Goal: Task Accomplishment & Management: Manage account settings

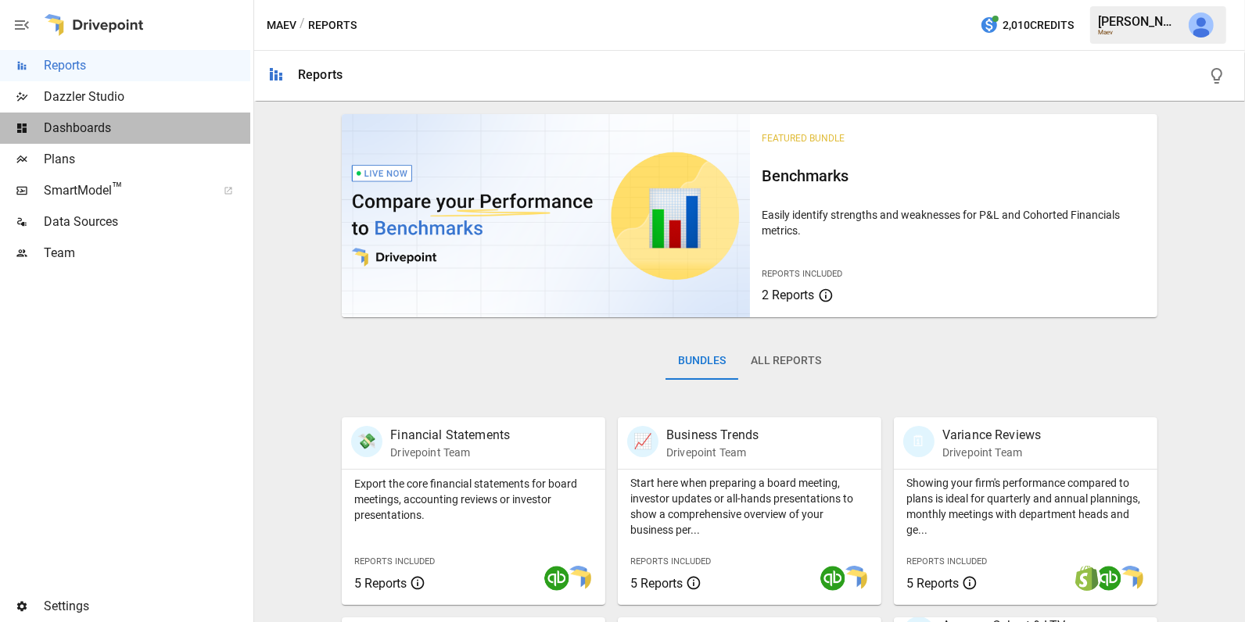
click at [127, 134] on span "Dashboards" at bounding box center [147, 128] width 206 height 19
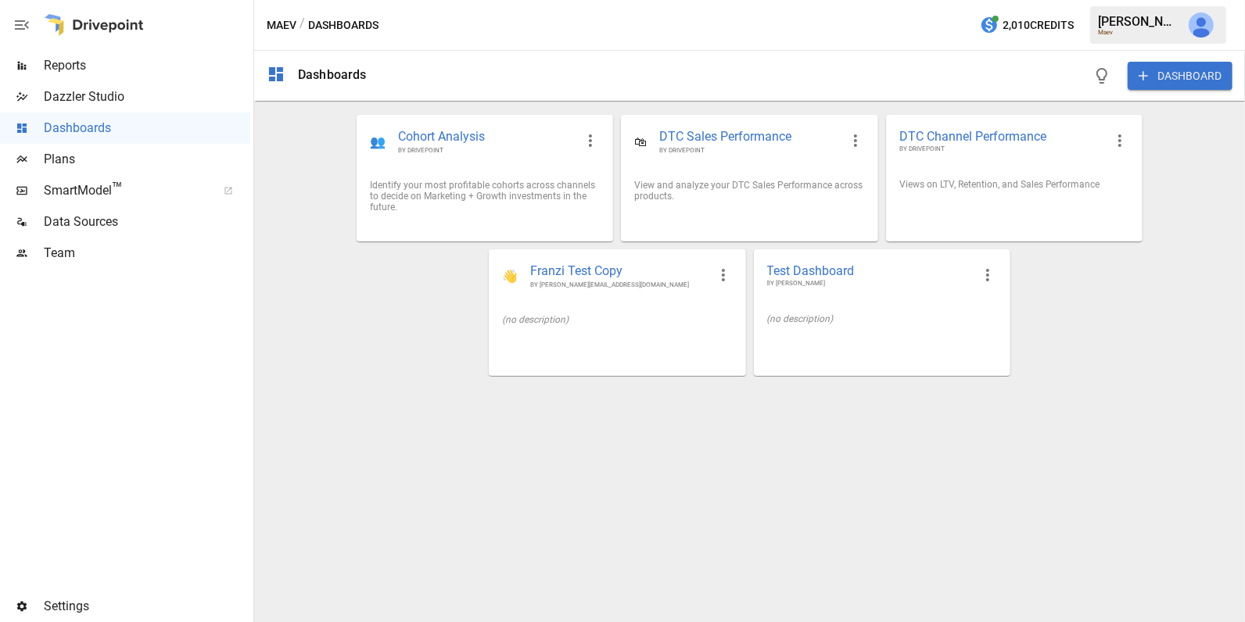
click at [1188, 81] on button "DASHBOARD" at bounding box center [1179, 76] width 105 height 28
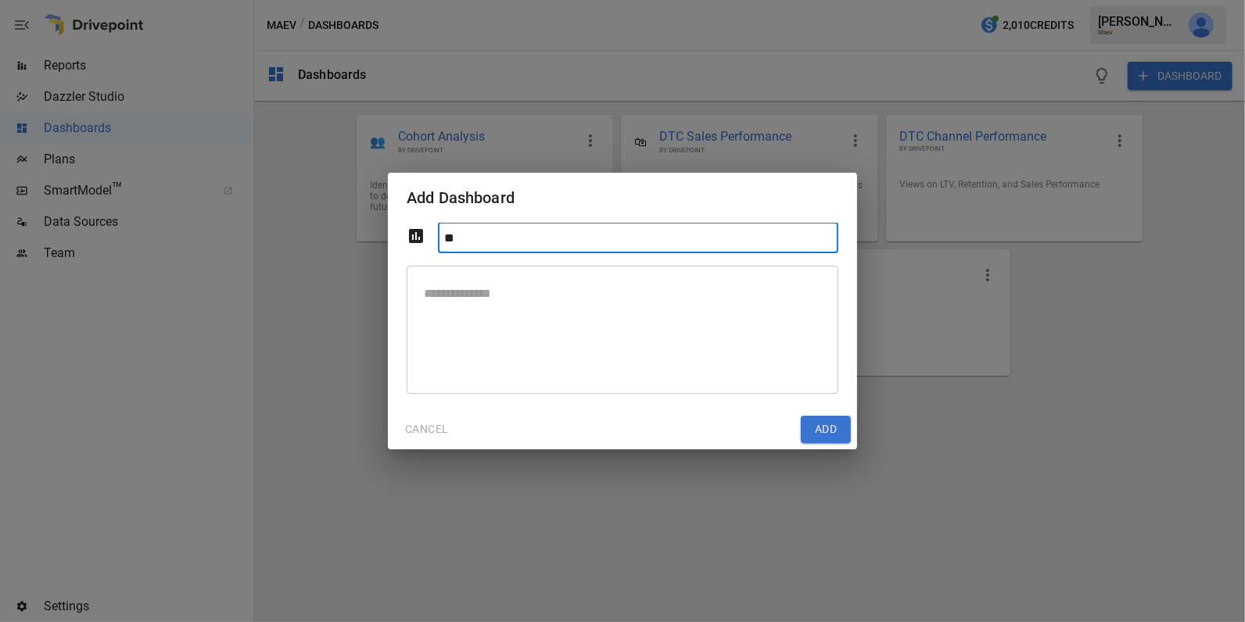
type input "*"
type input "**********"
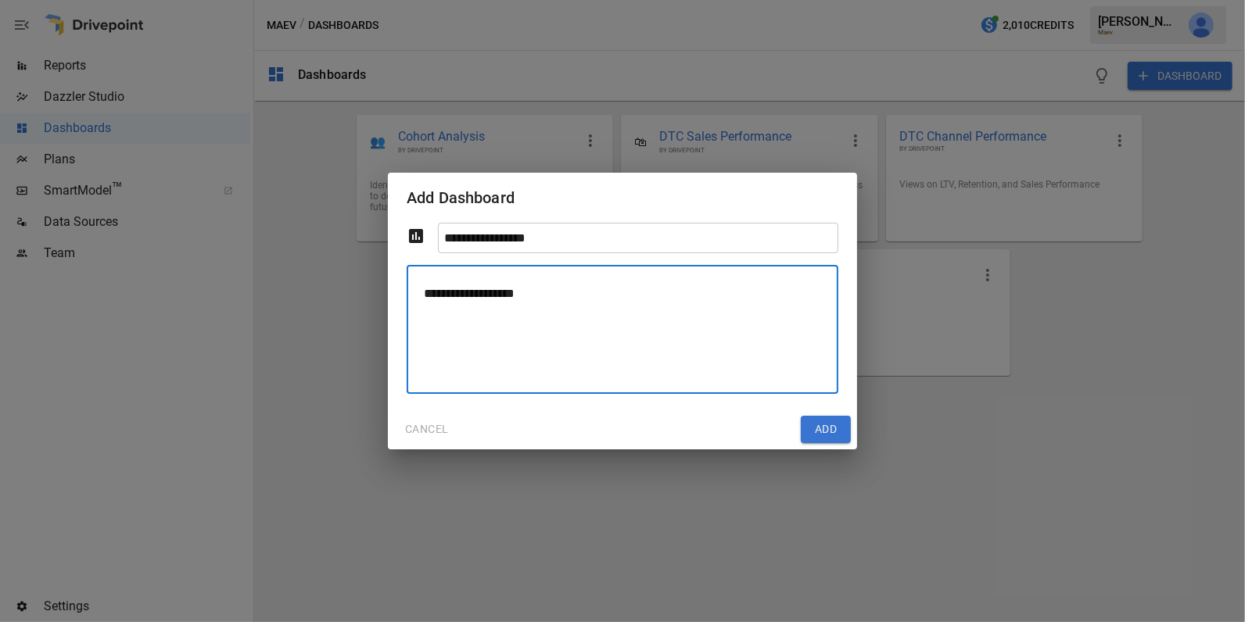
type textarea "**********"
click at [600, 292] on textarea "**********" at bounding box center [622, 329] width 410 height 102
click at [822, 431] on button "Add" at bounding box center [826, 430] width 50 height 28
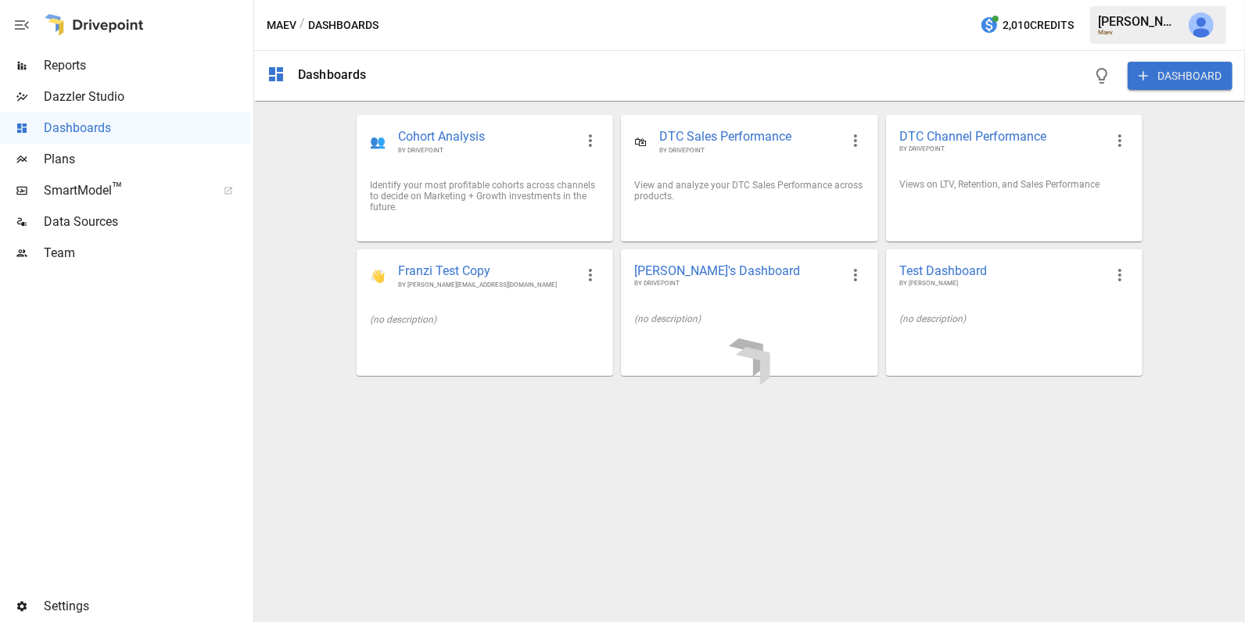
click at [790, 283] on div at bounding box center [749, 361] width 991 height 521
click at [847, 266] on icon "button" at bounding box center [855, 275] width 19 height 19
click at [856, 301] on li "Edit" at bounding box center [878, 310] width 77 height 28
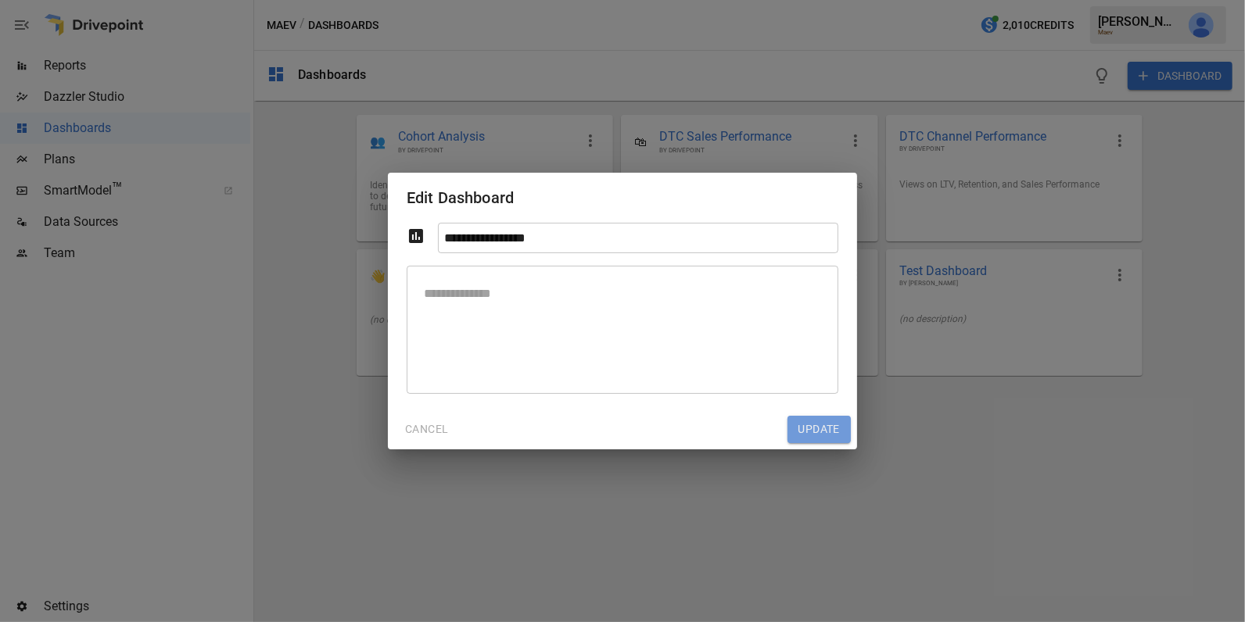
click at [795, 428] on button "Update" at bounding box center [818, 430] width 63 height 28
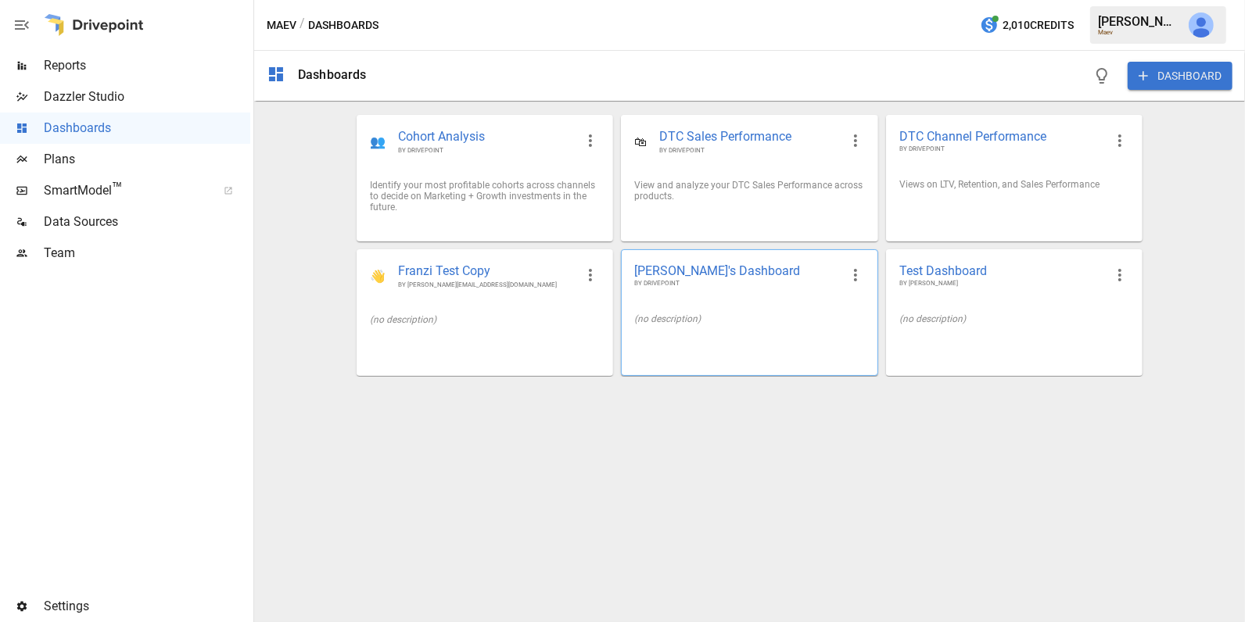
click at [769, 292] on div "[PERSON_NAME]'s Dashboard BY DRIVEPOINT" at bounding box center [749, 275] width 255 height 51
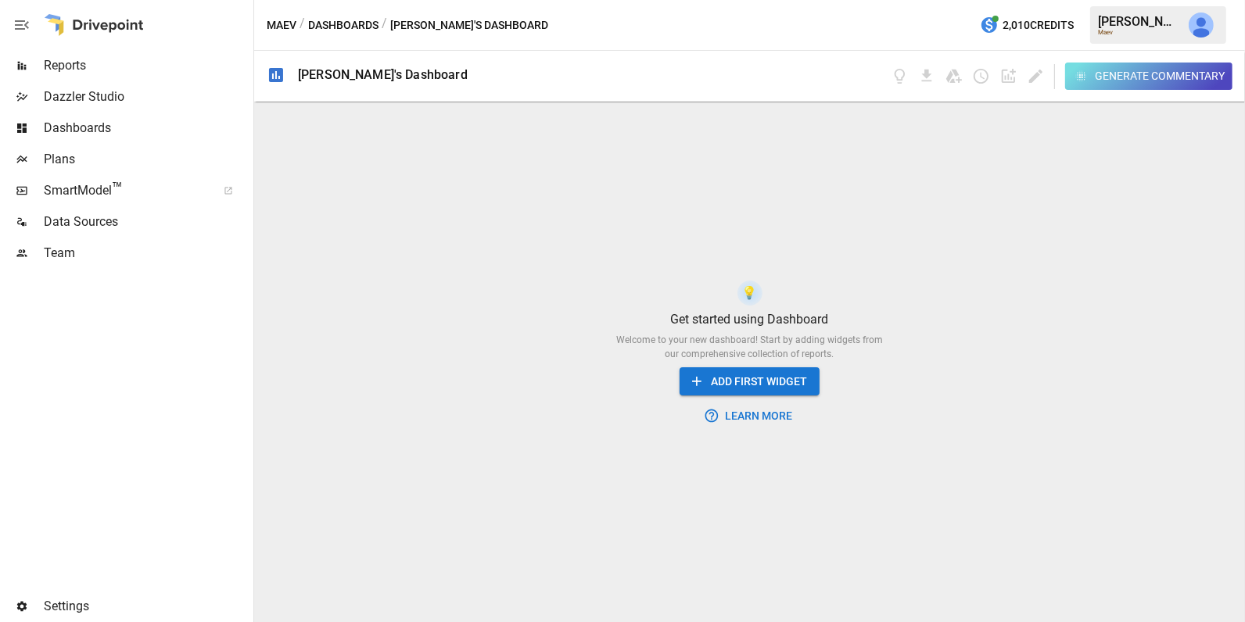
click at [768, 379] on button "ADD FIRST WIDGET" at bounding box center [749, 381] width 140 height 29
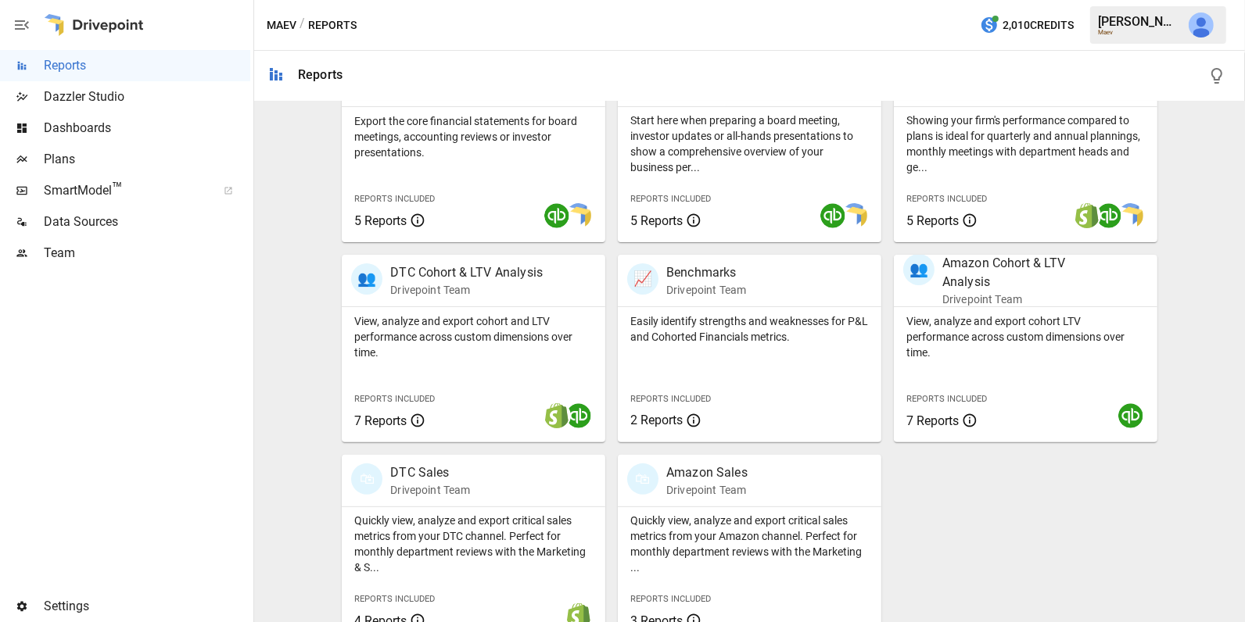
scroll to position [366, 0]
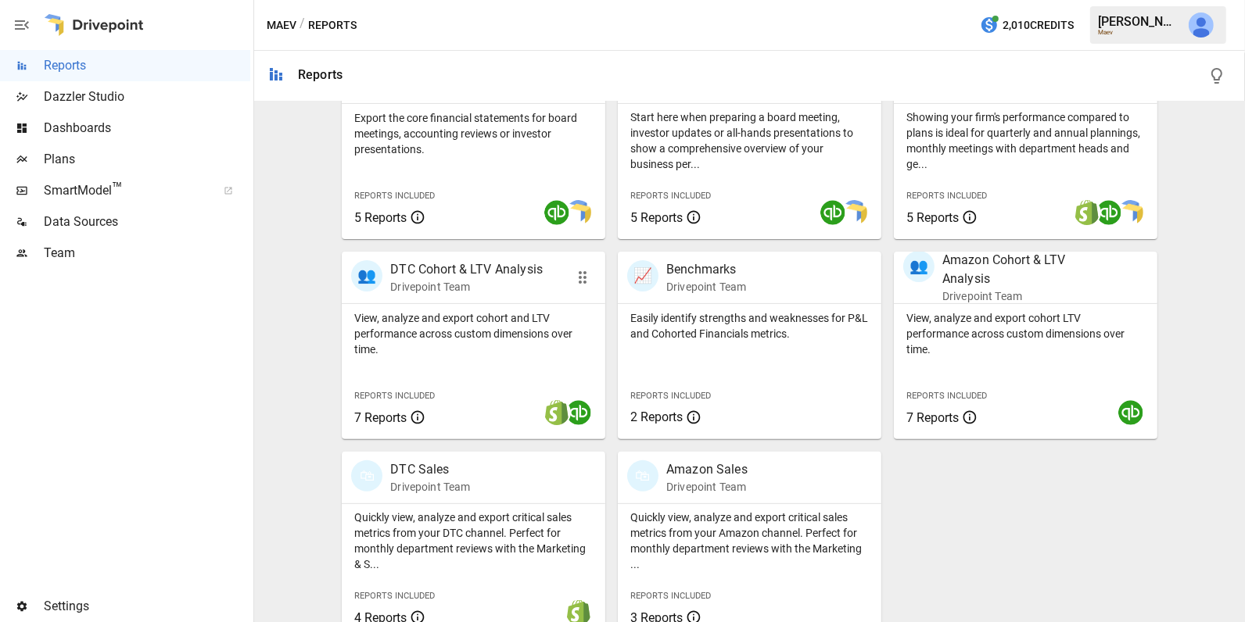
click at [497, 358] on div "View, analyze and export cohort and LTV performance across custom dimensions ov…" at bounding box center [473, 371] width 263 height 135
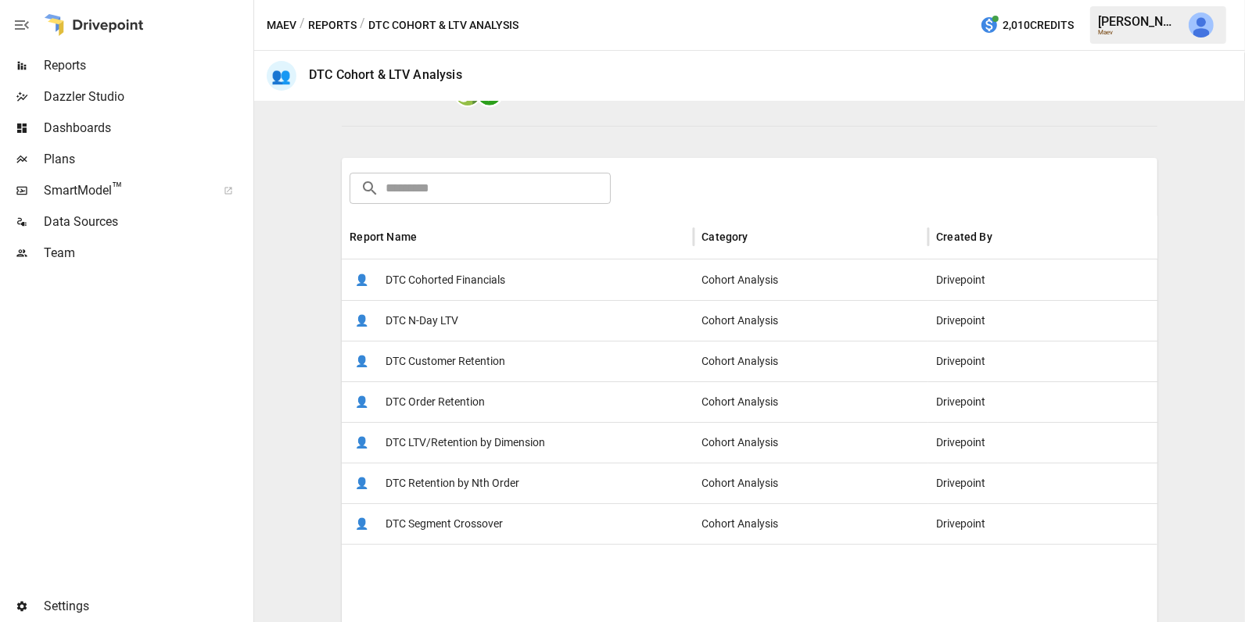
scroll to position [185, 0]
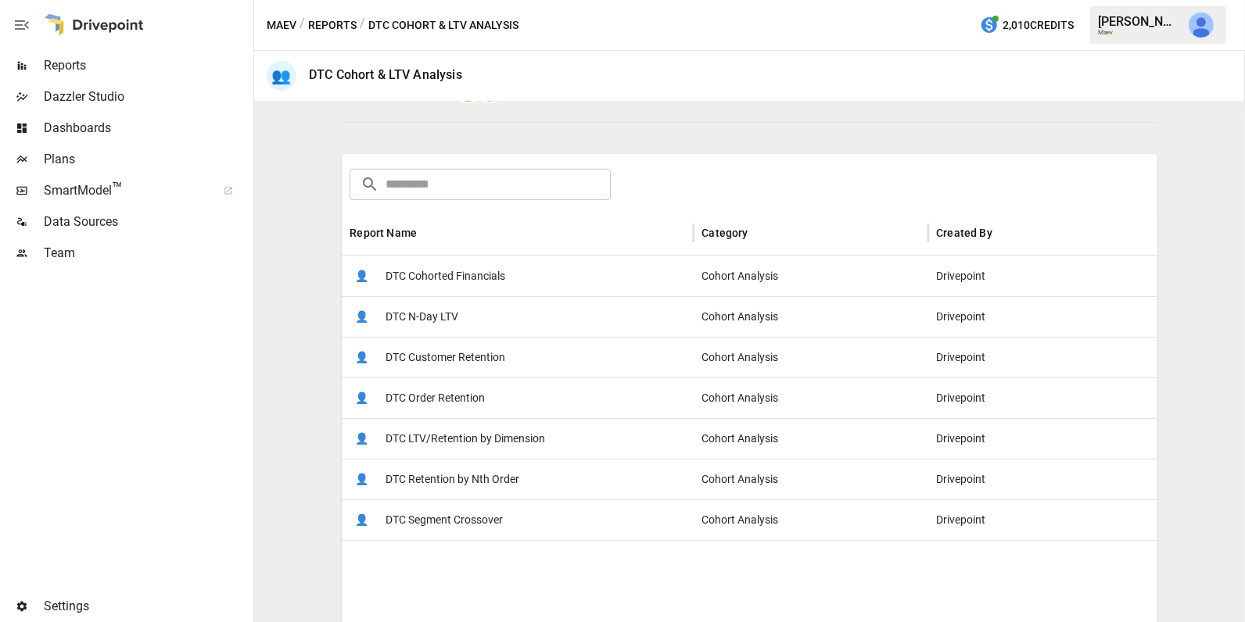
click at [510, 429] on span "DTC LTV/Retention by Dimension" at bounding box center [464, 439] width 159 height 40
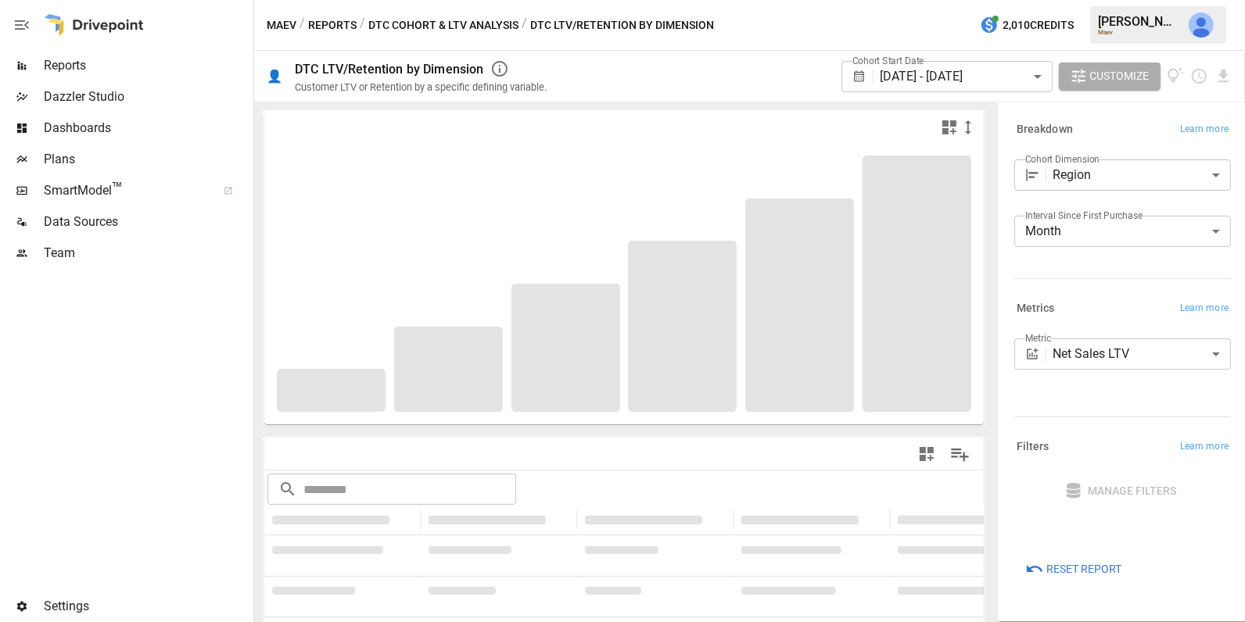
click at [1120, 0] on body "**********" at bounding box center [622, 0] width 1245 height 0
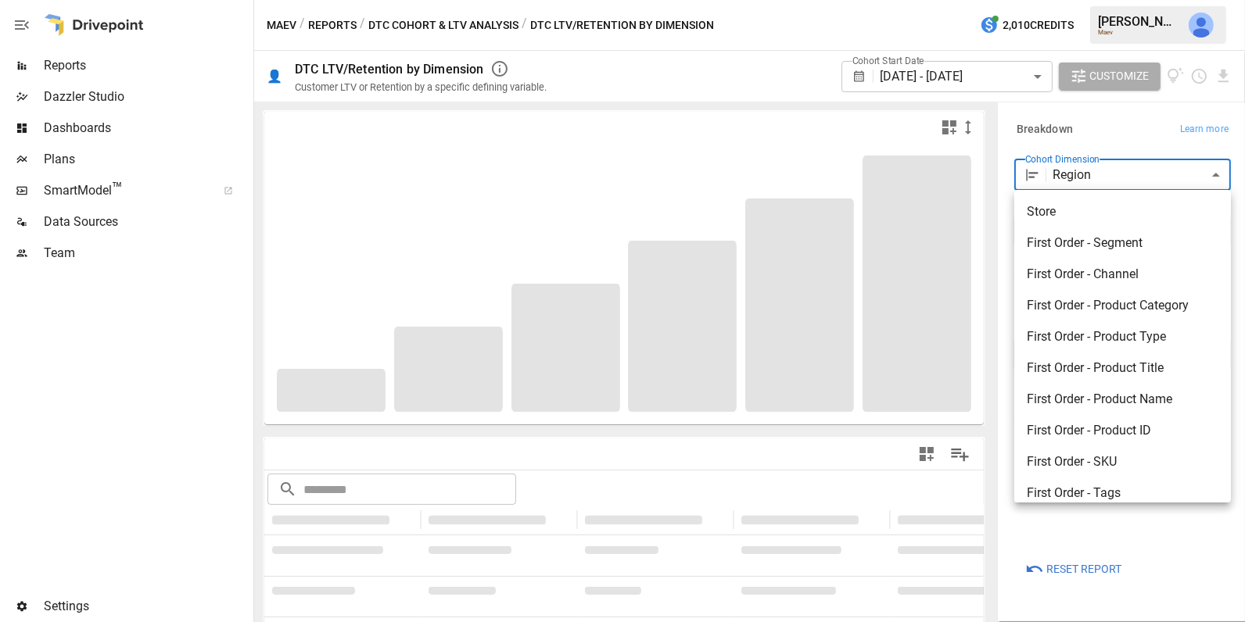
scroll to position [231, 0]
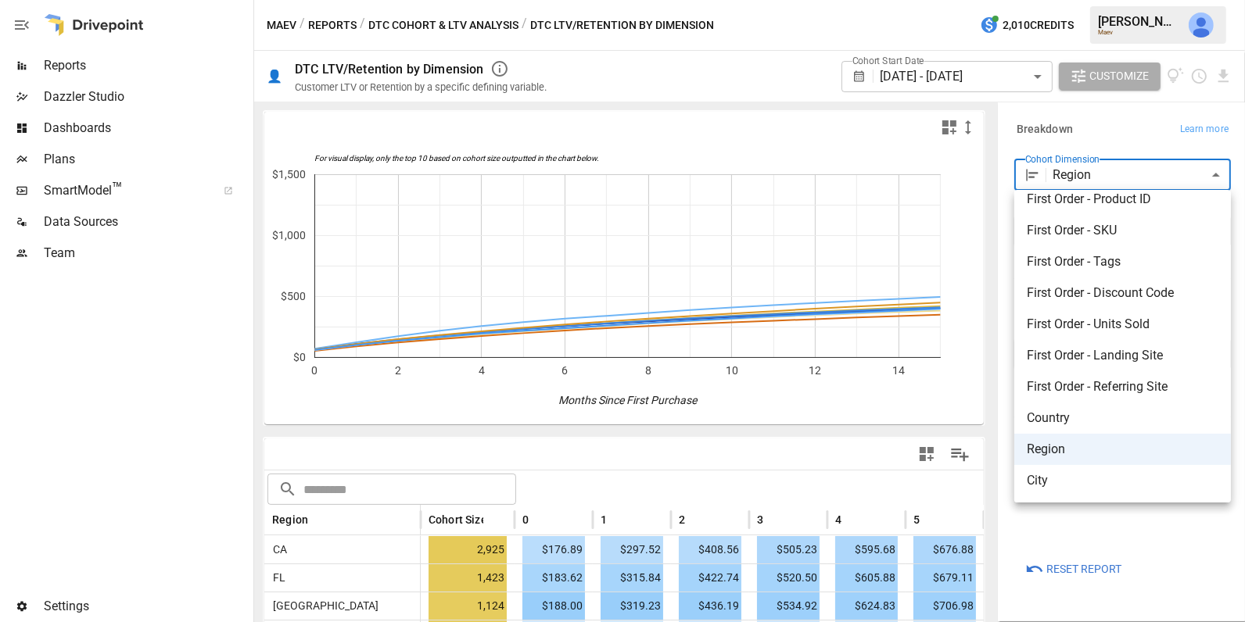
click at [1095, 521] on div at bounding box center [622, 311] width 1245 height 622
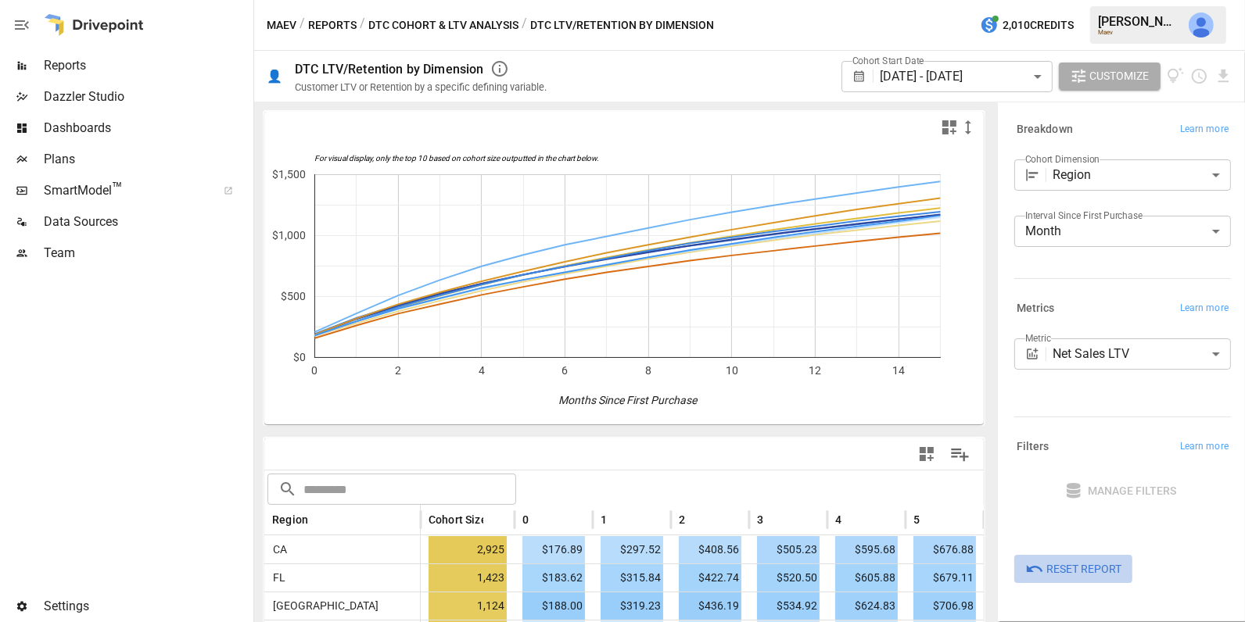
click at [1088, 571] on span "Reset Report" at bounding box center [1083, 570] width 75 height 20
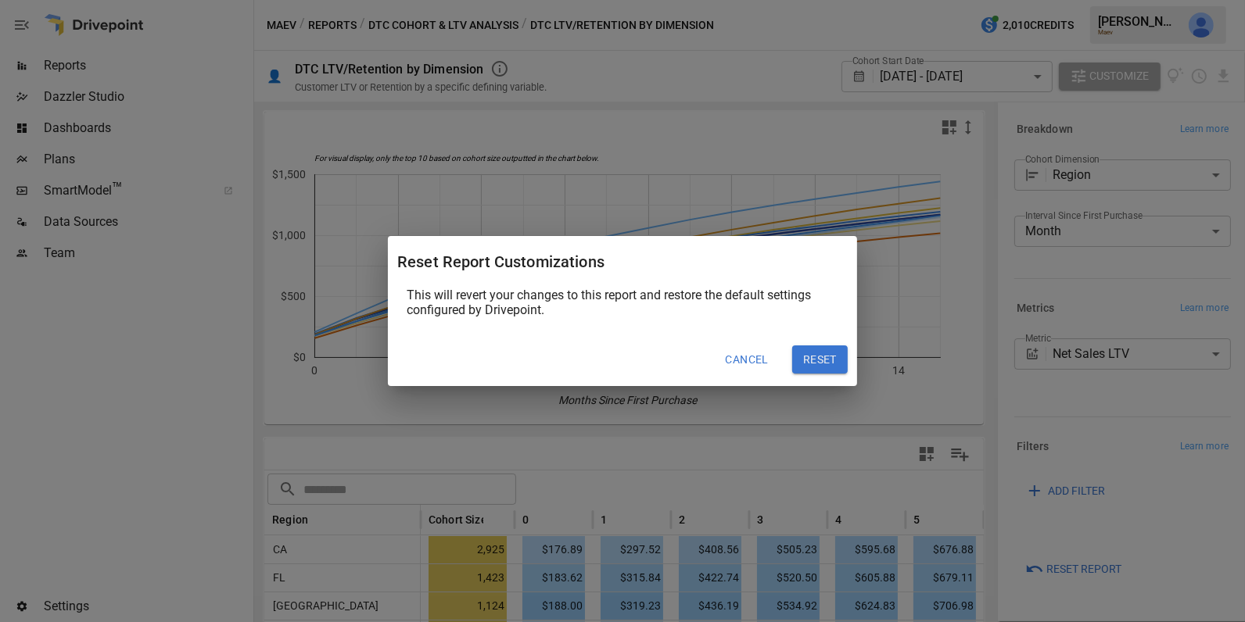
click at [816, 361] on button "Reset" at bounding box center [820, 360] width 56 height 28
type input "**********"
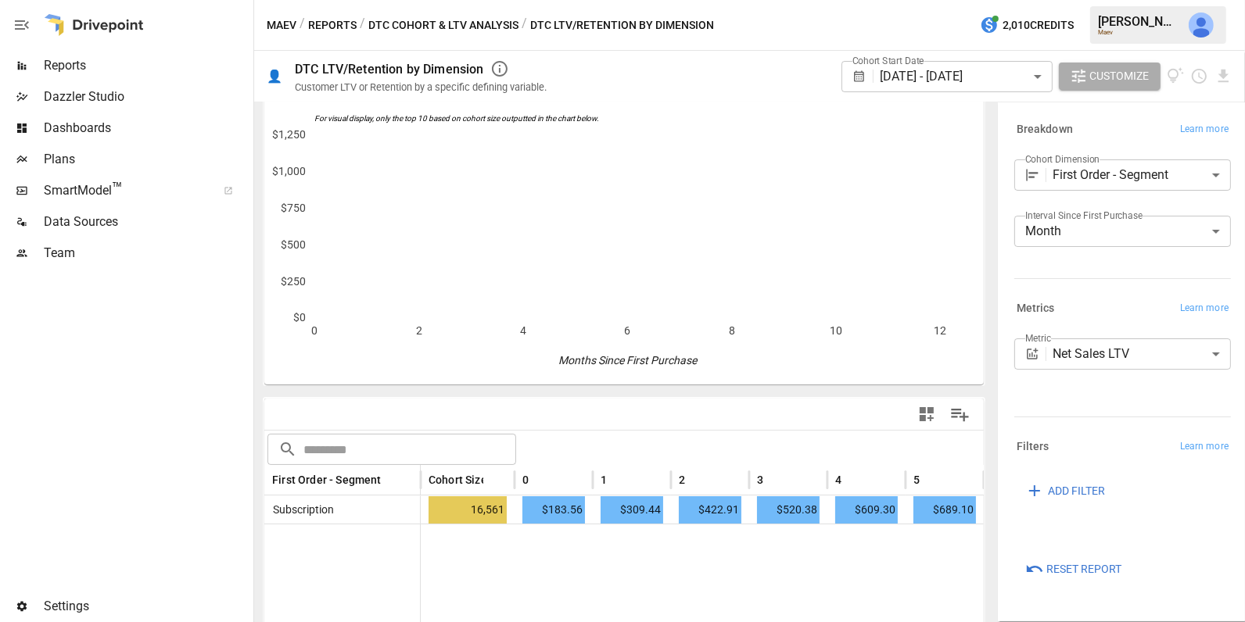
scroll to position [39, 0]
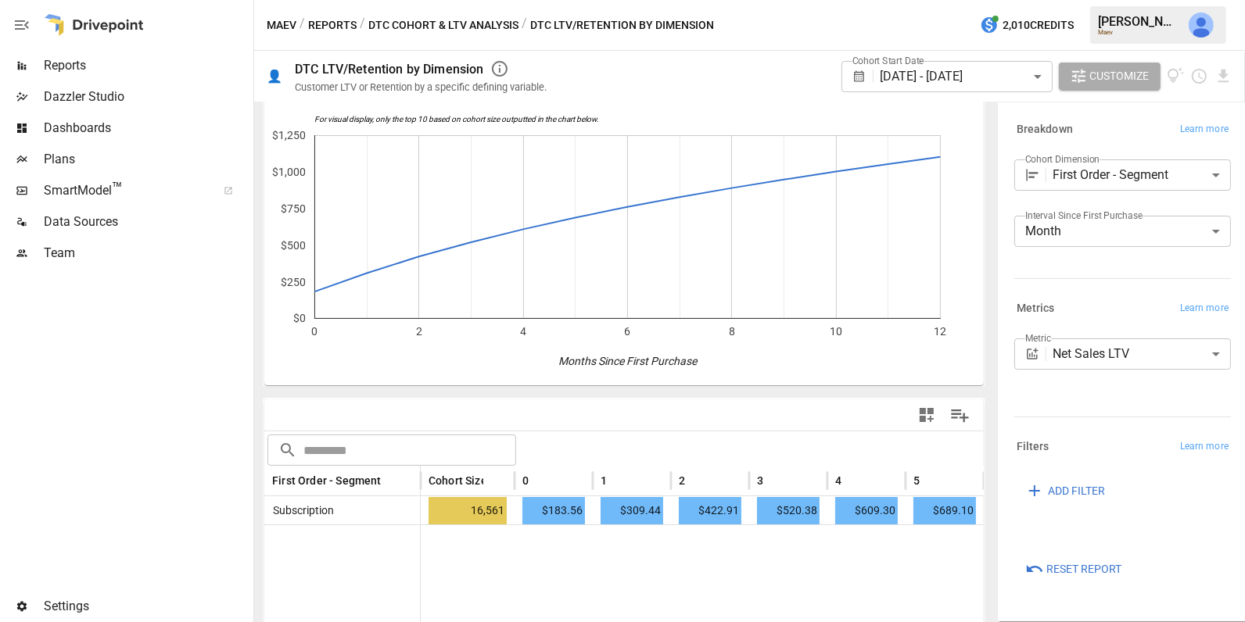
click at [1076, 0] on body "**********" at bounding box center [622, 0] width 1245 height 0
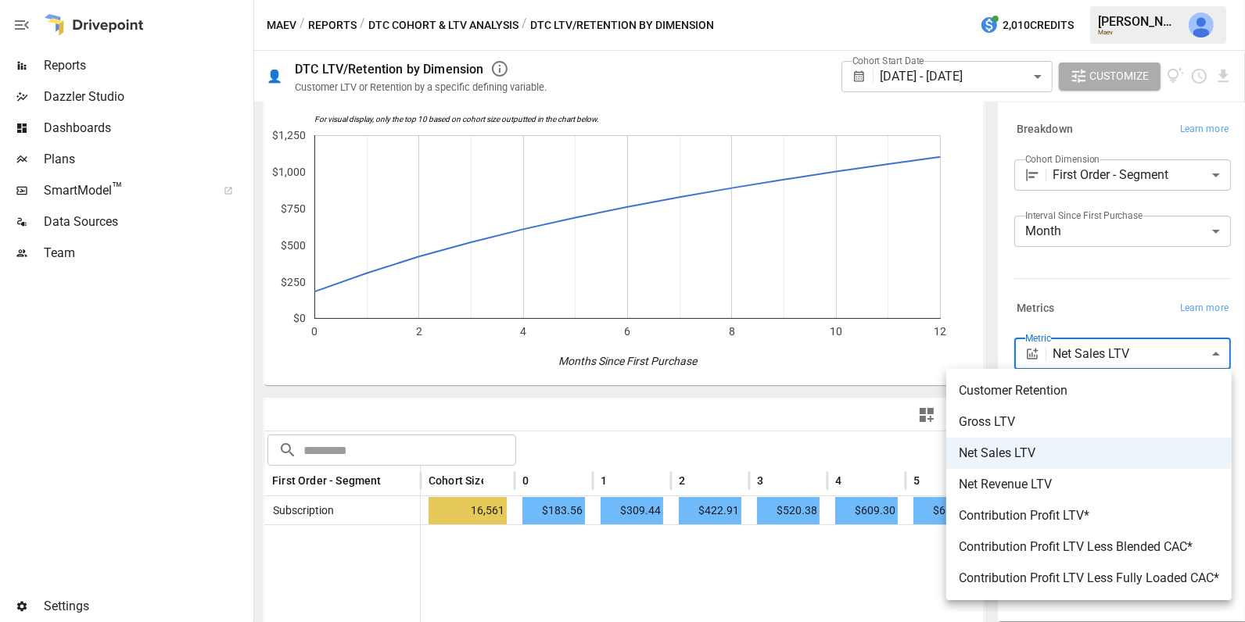
click at [1085, 303] on div at bounding box center [622, 311] width 1245 height 622
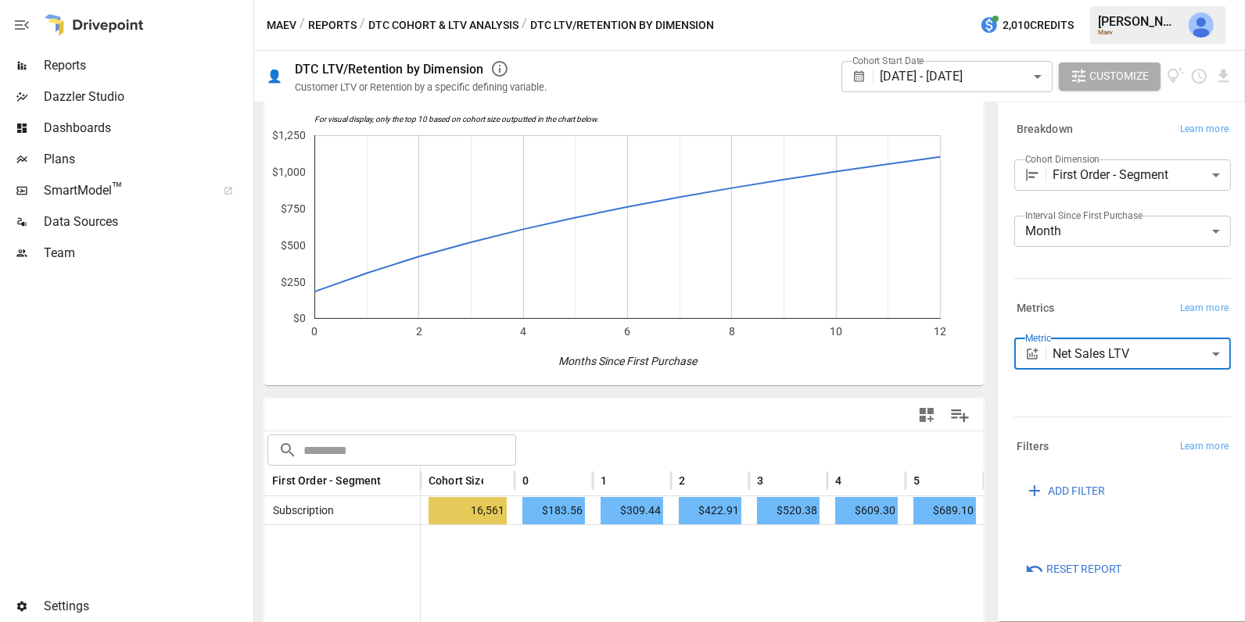
click at [475, 25] on button "DTC Cohort & LTV Analysis" at bounding box center [443, 26] width 150 height 20
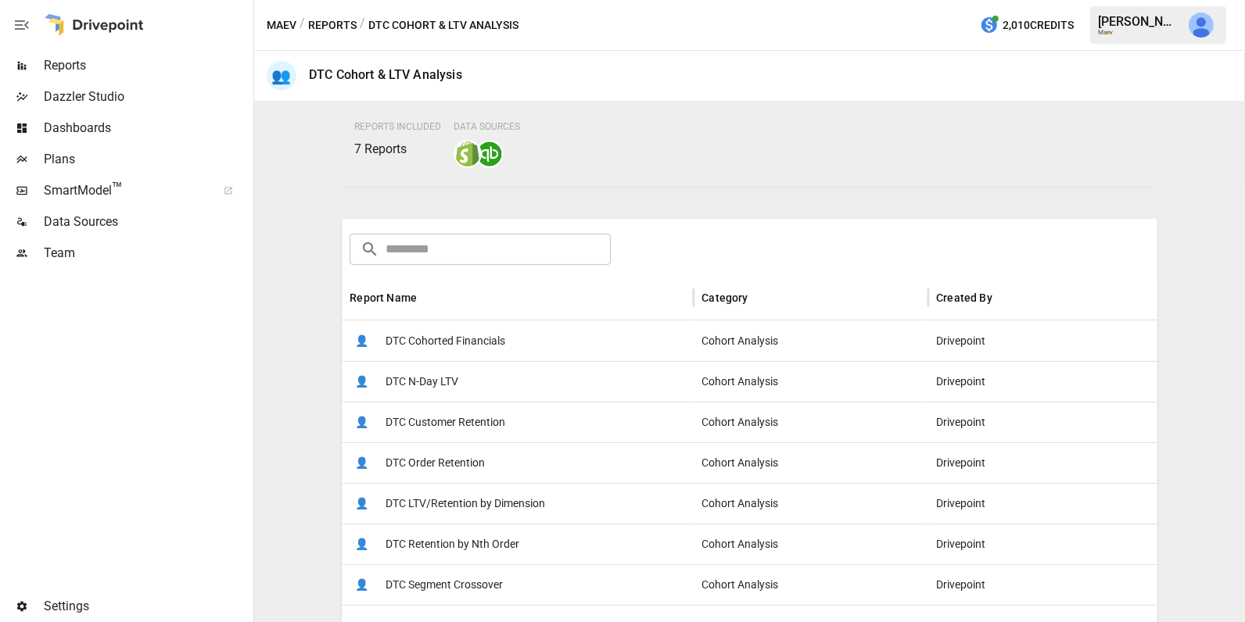
scroll to position [174, 0]
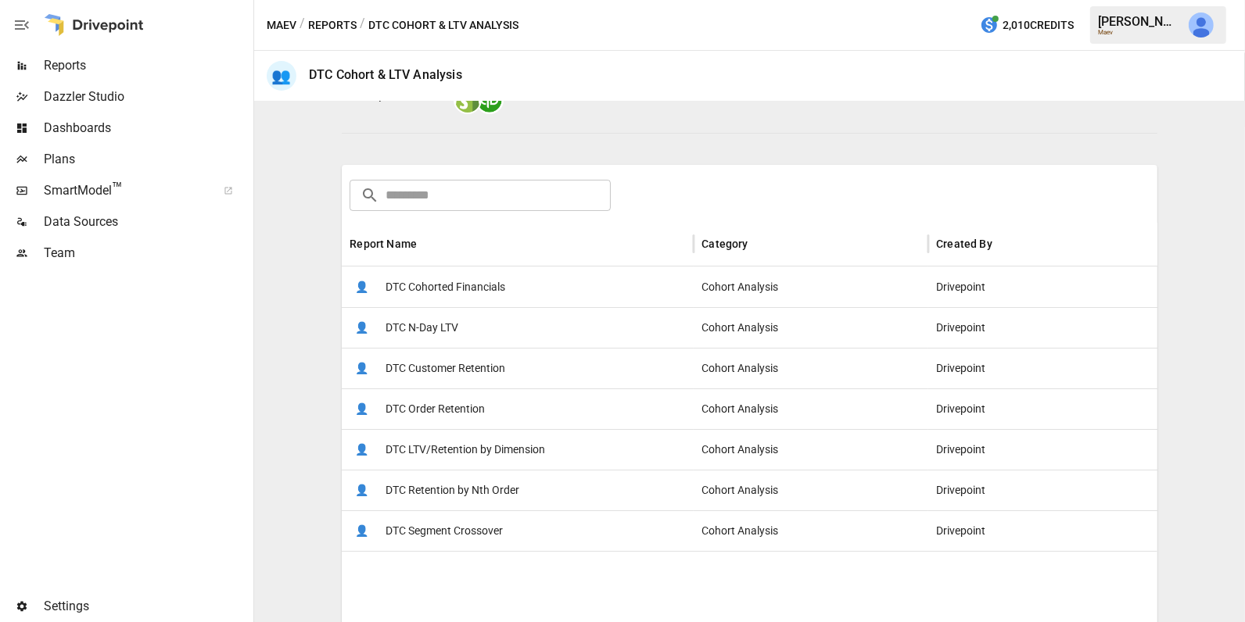
click at [507, 293] on div "👤 DTC Cohorted Financials" at bounding box center [518, 287] width 352 height 41
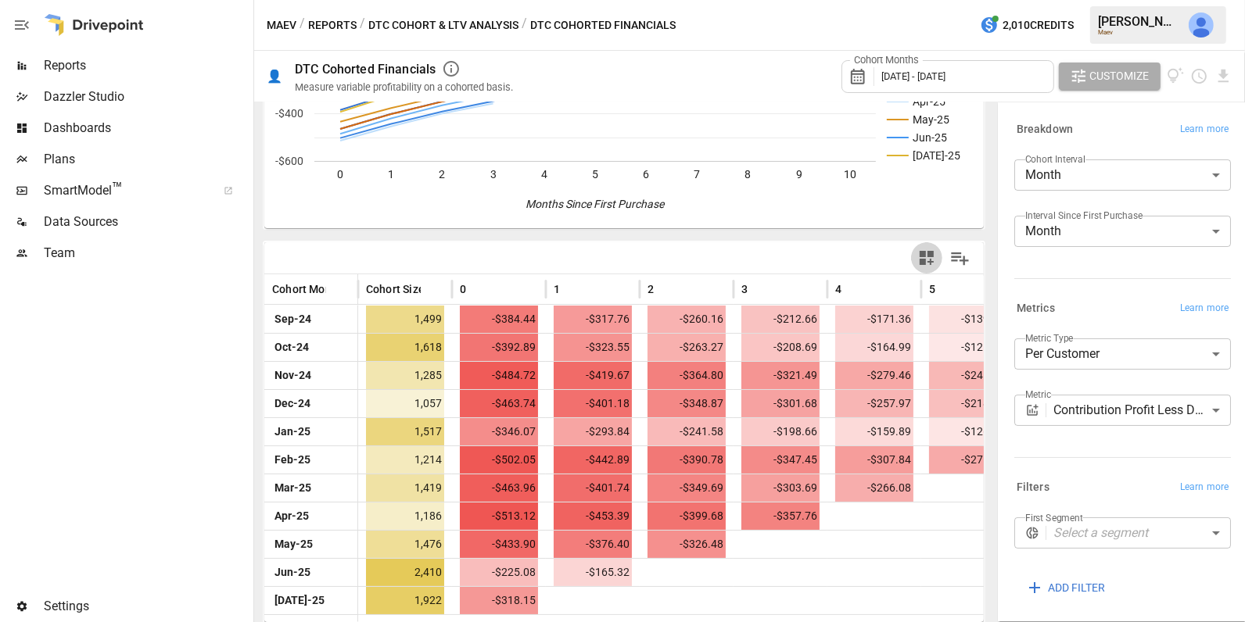
click at [926, 264] on icon "button" at bounding box center [926, 258] width 19 height 19
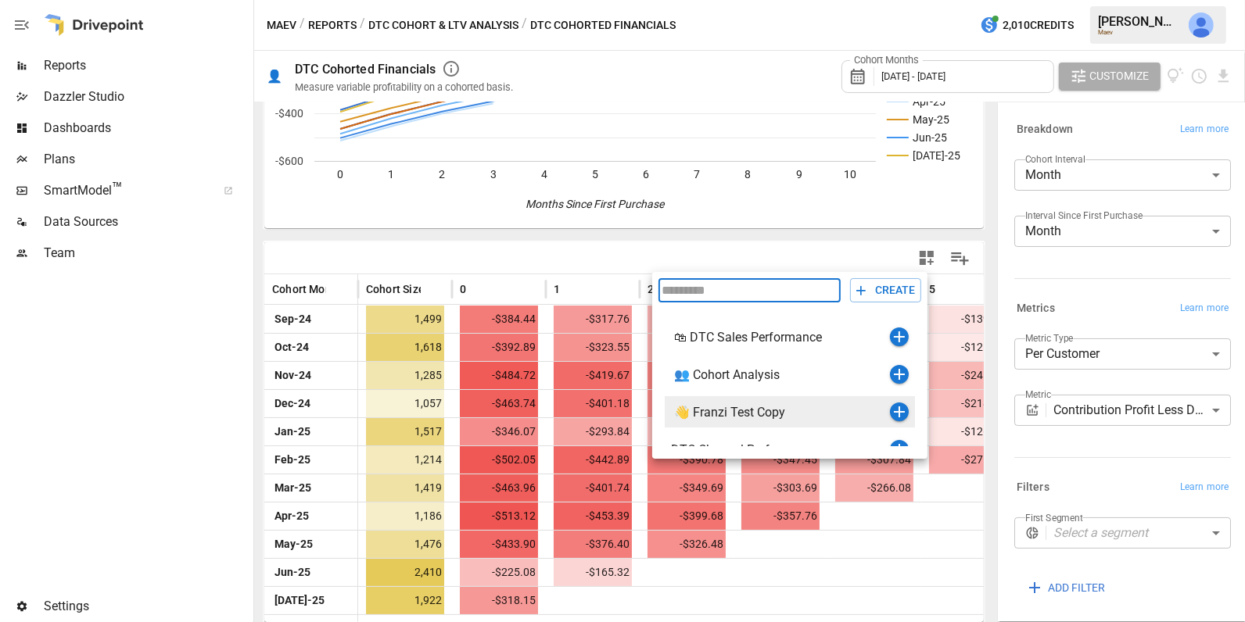
scroll to position [94, 0]
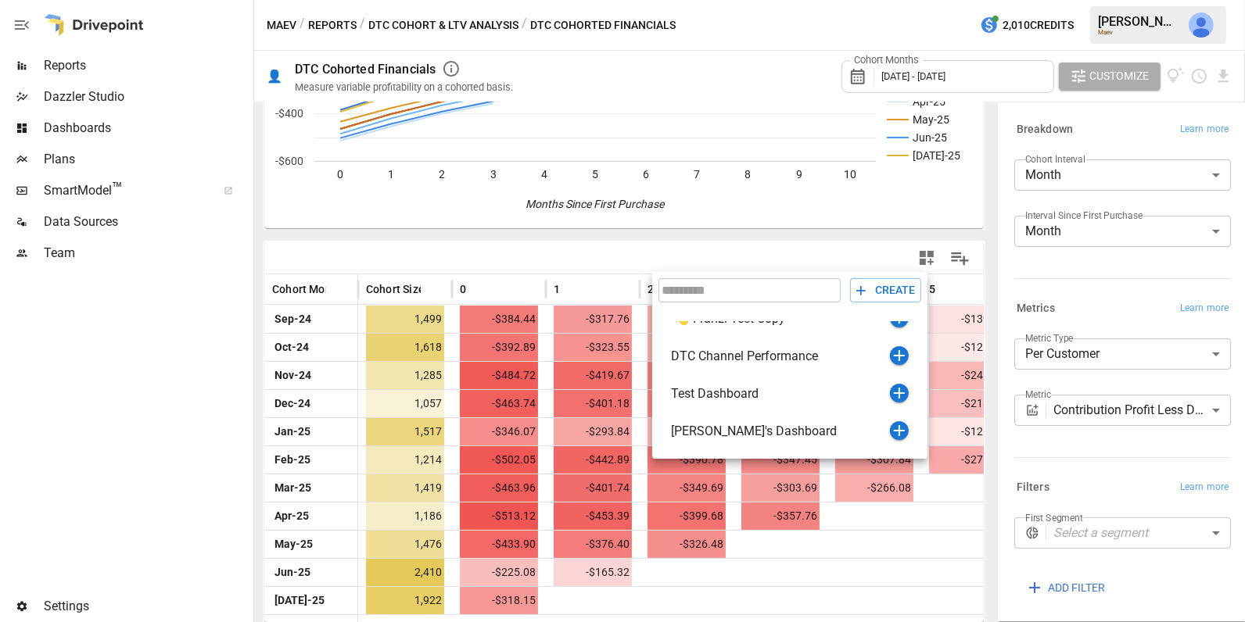
click at [933, 84] on div at bounding box center [622, 311] width 1245 height 622
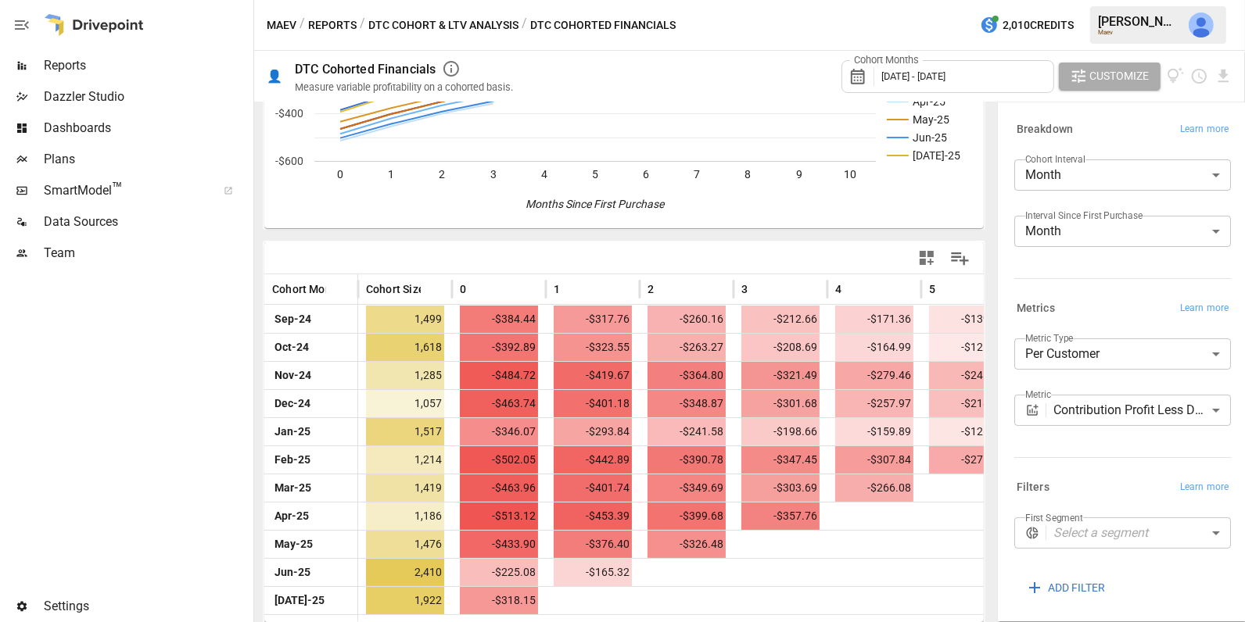
click at [933, 73] on span "[DATE] - [DATE]" at bounding box center [913, 76] width 64 height 12
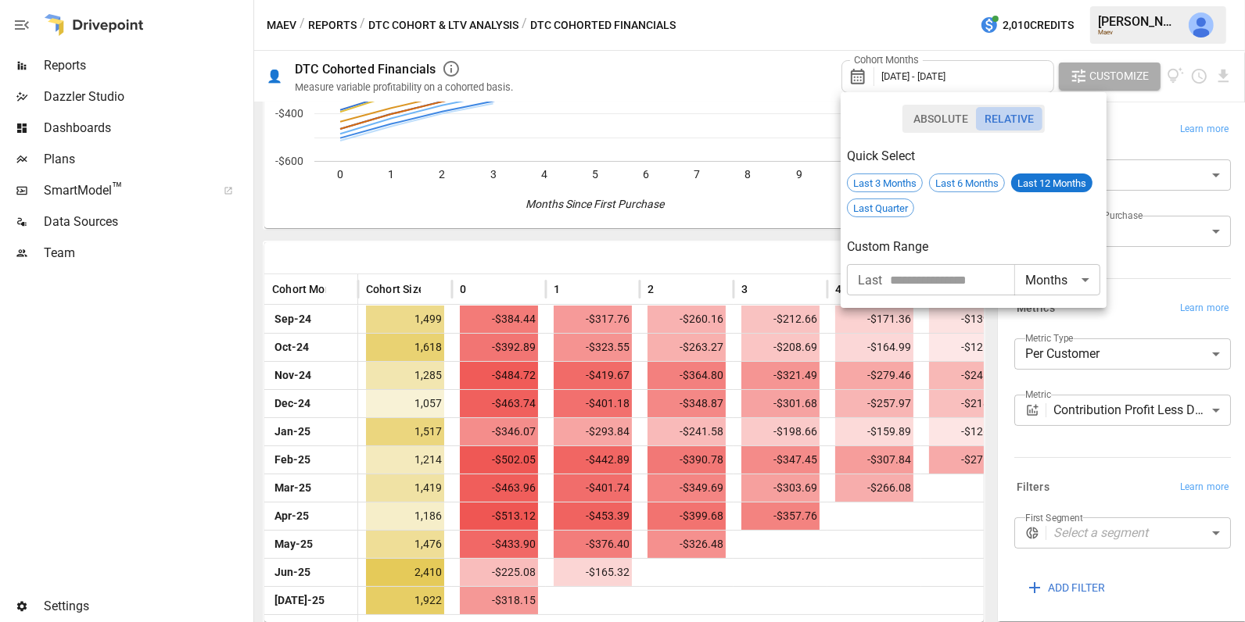
click at [999, 118] on button "Relative" at bounding box center [1009, 118] width 66 height 23
click at [1048, 187] on span "Last 12 Months" at bounding box center [1051, 183] width 81 height 12
click at [794, 425] on div at bounding box center [622, 311] width 1245 height 622
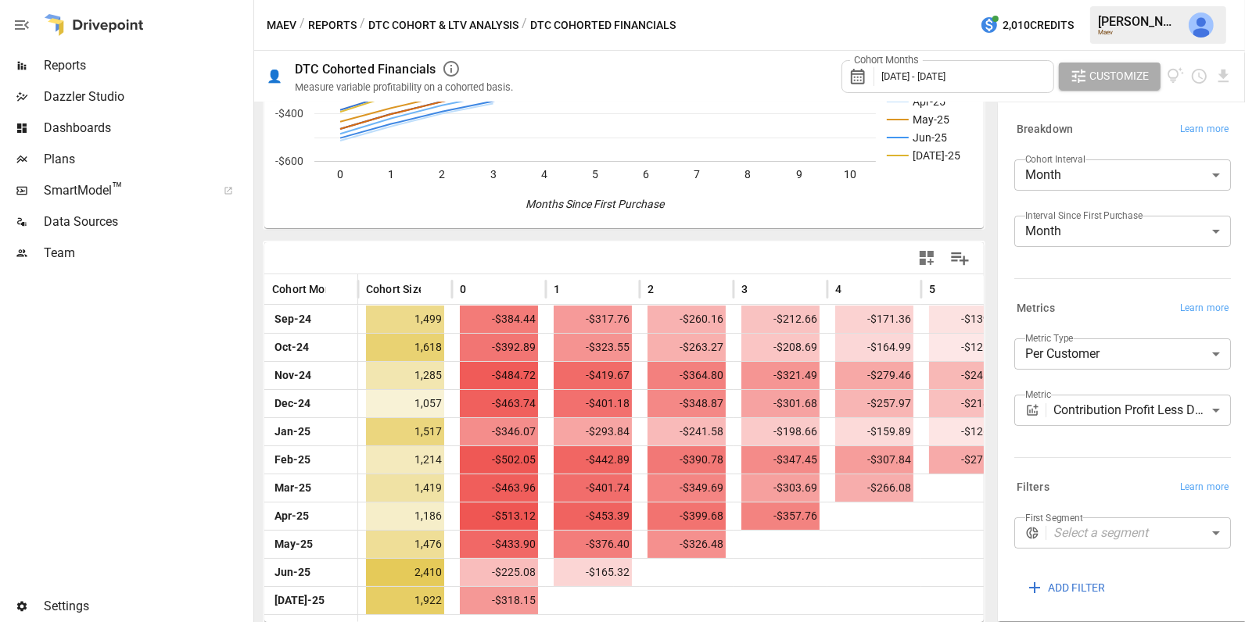
click at [929, 249] on icon "button" at bounding box center [926, 258] width 19 height 19
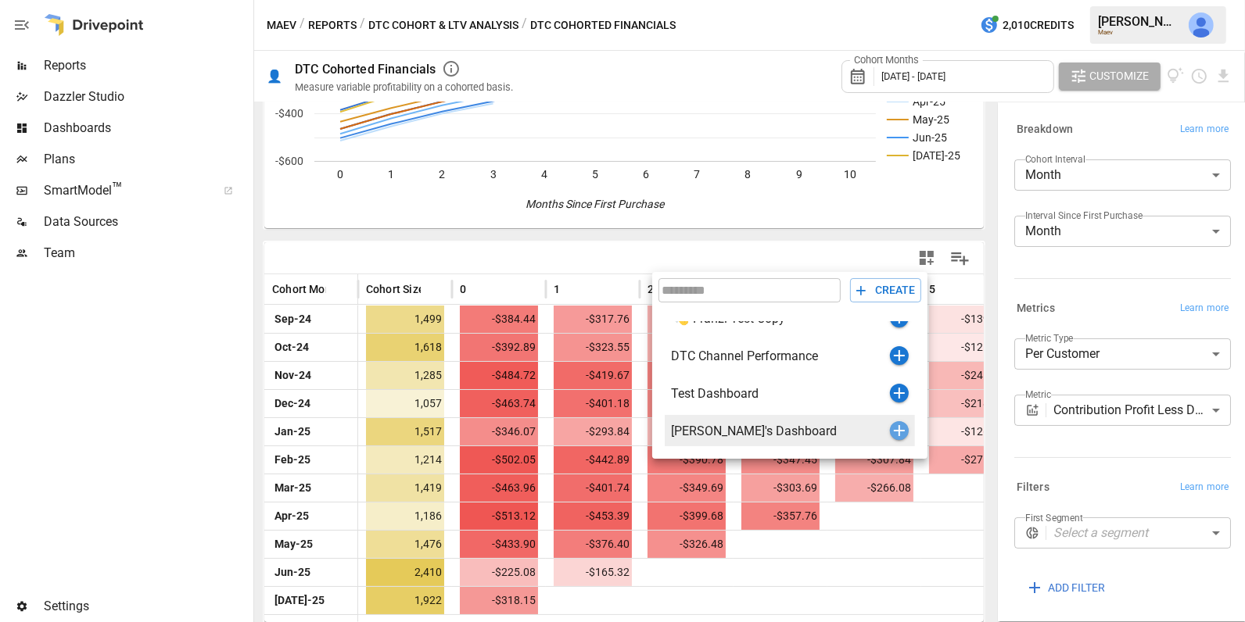
click at [899, 431] on icon "button" at bounding box center [899, 430] width 11 height 11
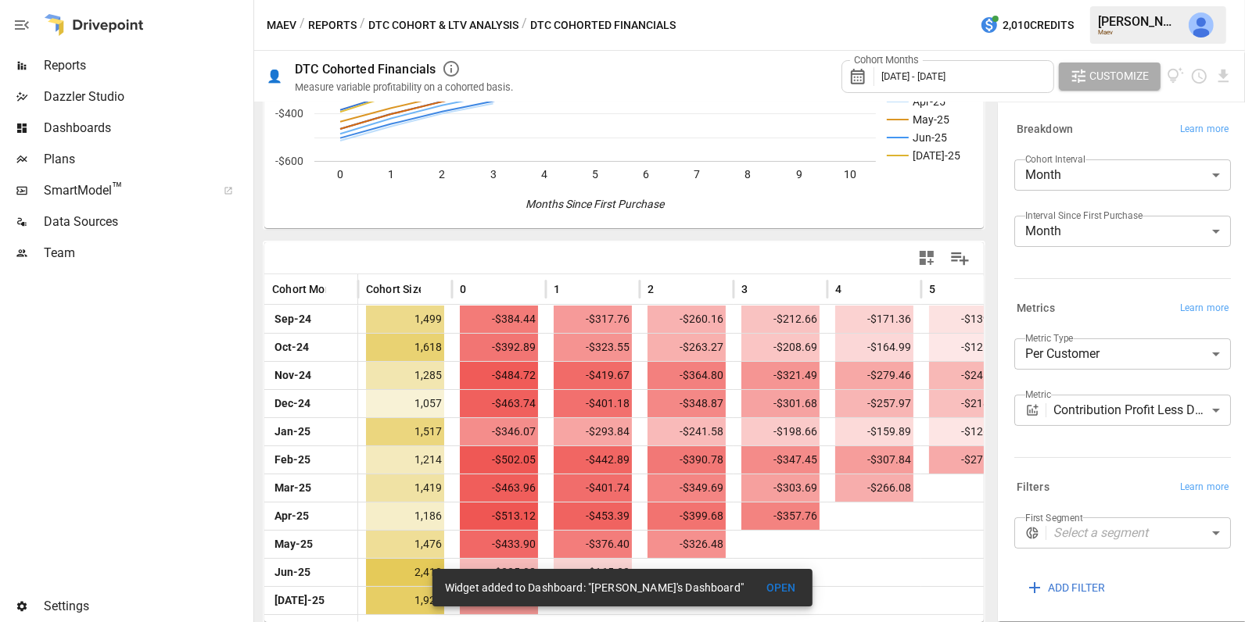
click at [484, 18] on button "DTC Cohort & LTV Analysis" at bounding box center [443, 26] width 150 height 20
